Goal: Transaction & Acquisition: Purchase product/service

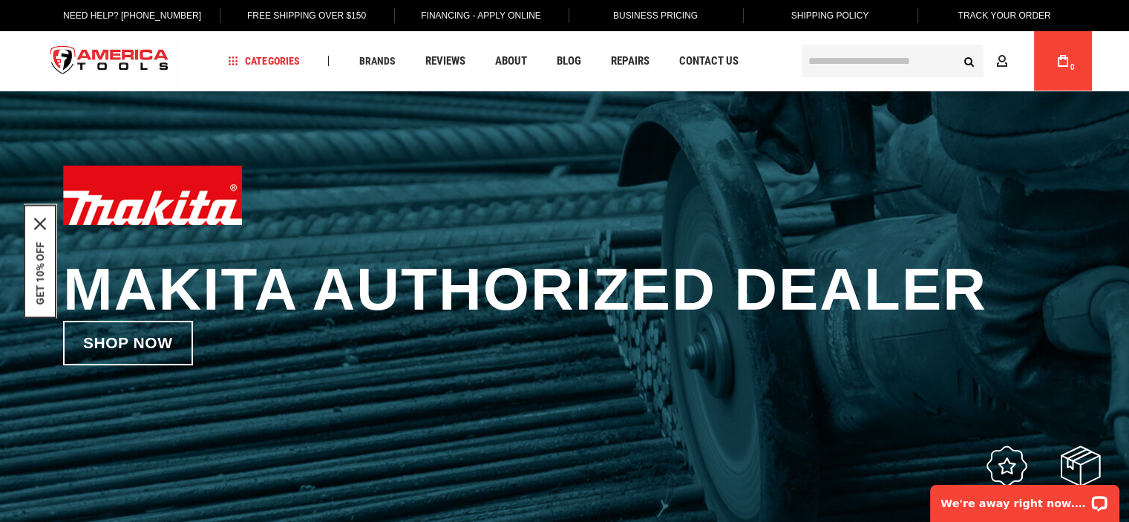
click at [825, 53] on input "text" at bounding box center [893, 61] width 182 height 33
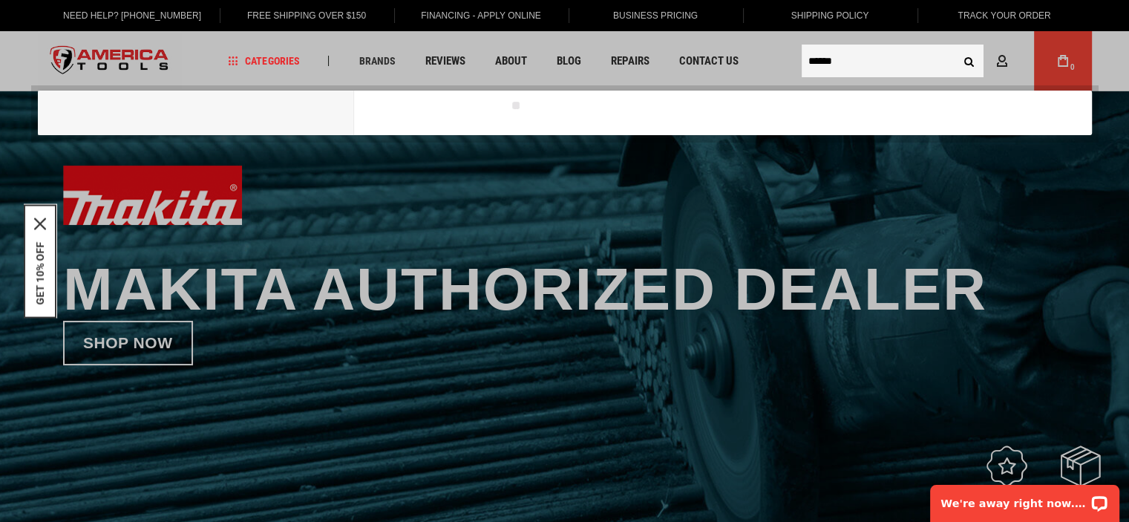
type input "******"
click at [956, 47] on button "Search" at bounding box center [970, 61] width 28 height 28
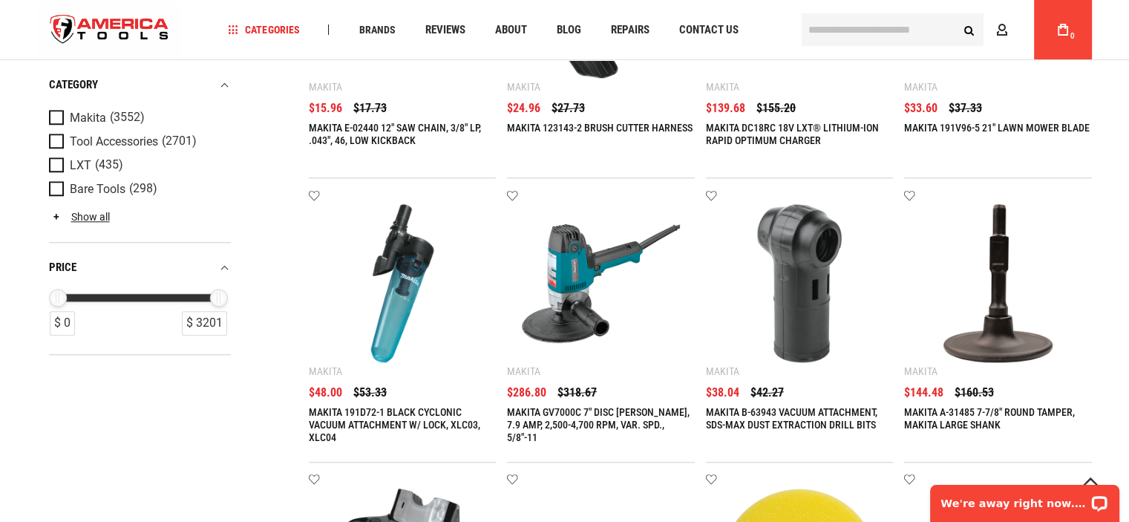
type input "**********"
click at [577, 415] on link "MAKITA GV7000C 7" DISC SANDER, 7.9 AMP, 2,500-4,700 RPM, VAR. SPD., 5/8"-11" at bounding box center [598, 424] width 183 height 37
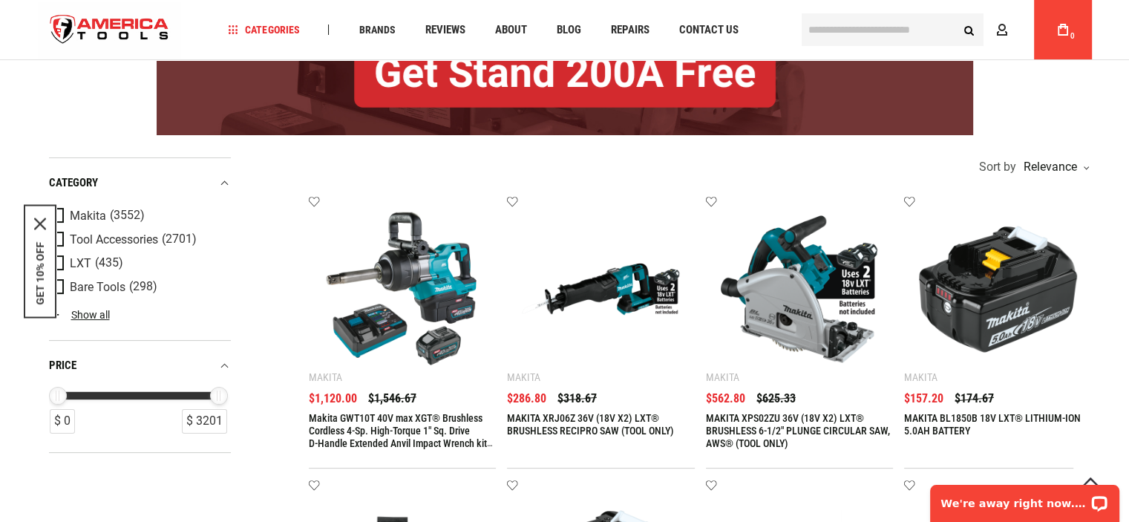
scroll to position [218, 0]
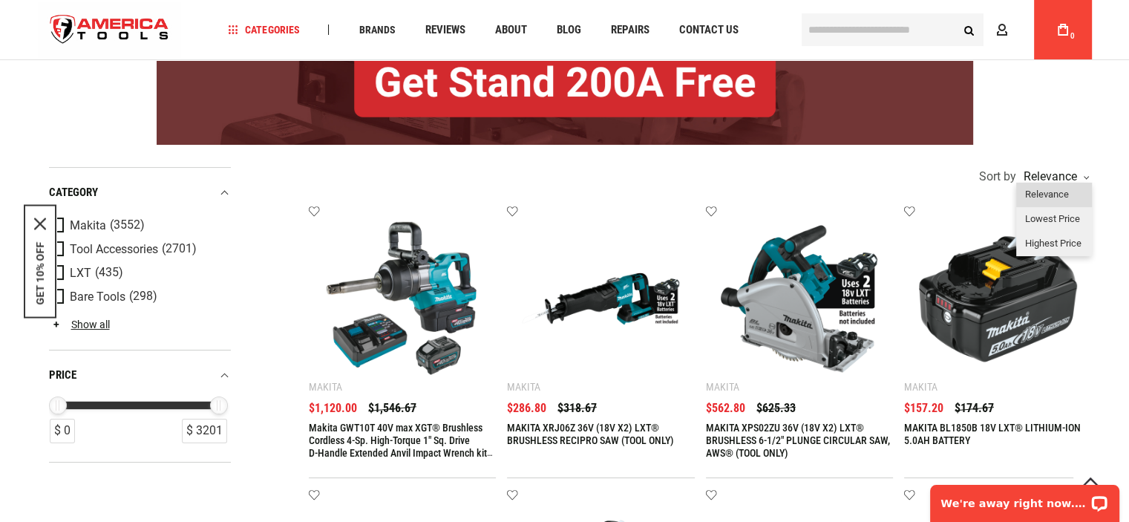
click at [1075, 189] on div "Relevance" at bounding box center [1055, 195] width 76 height 25
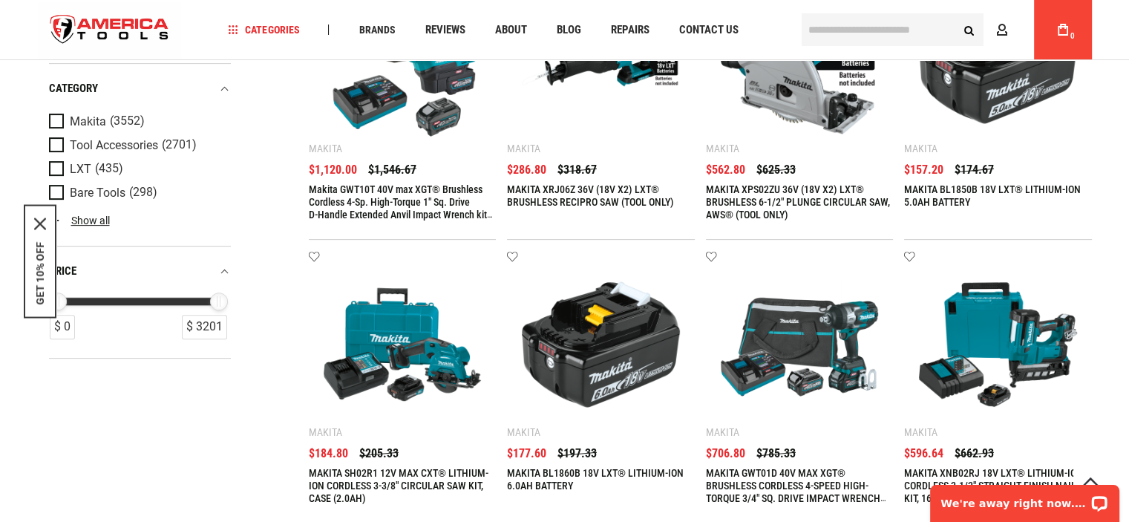
scroll to position [0, 0]
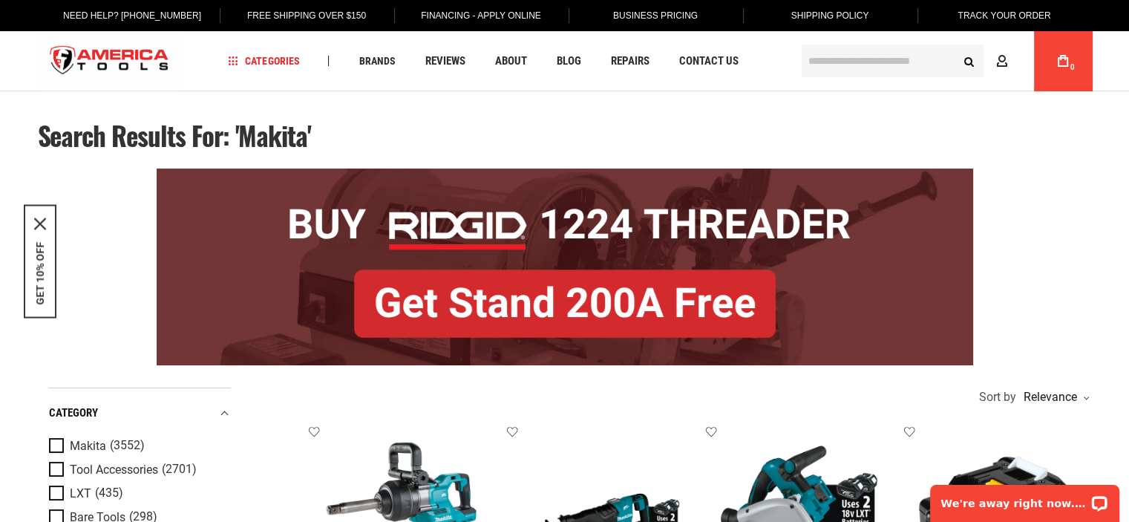
click at [46, 222] on div "GET 10% OFF" at bounding box center [40, 261] width 33 height 114
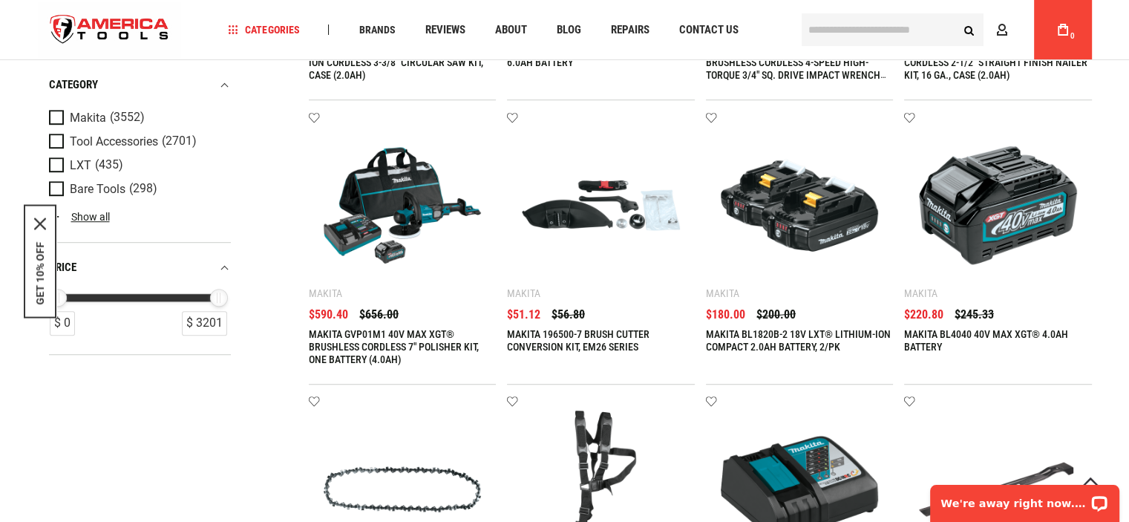
scroll to position [903, 0]
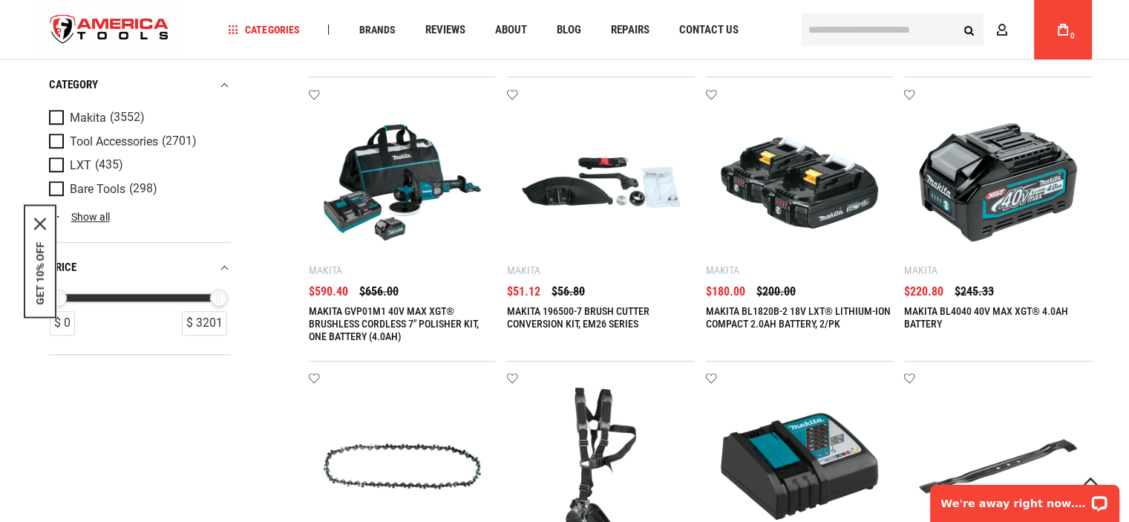
click at [1122, 245] on div "Language English Español Need Help? +1 305-513-9914 Free Shipping Over $150 Fin…" at bounding box center [564, 448] width 1129 height 2703
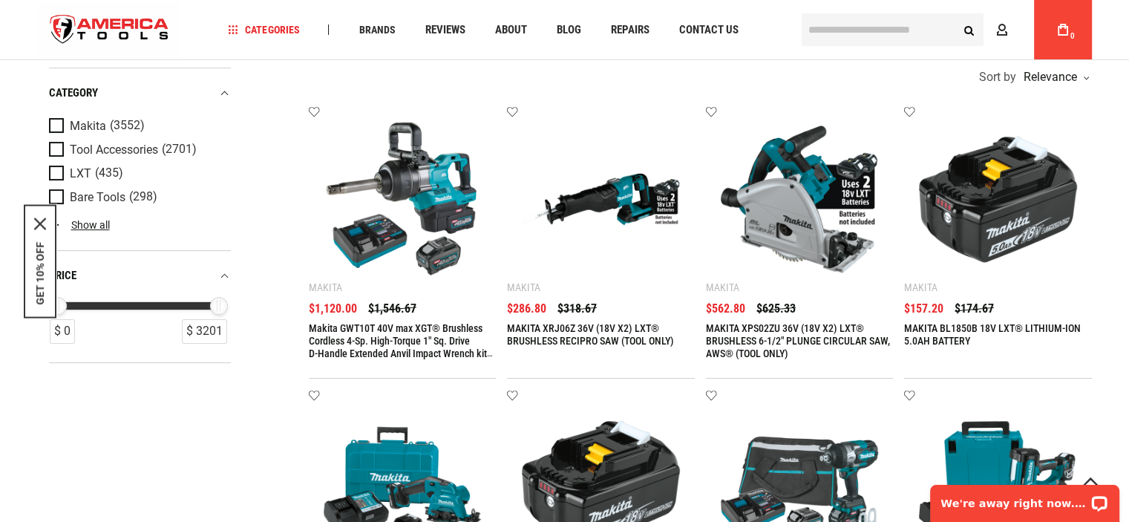
scroll to position [324, 0]
